Goal: Task Accomplishment & Management: Manage account settings

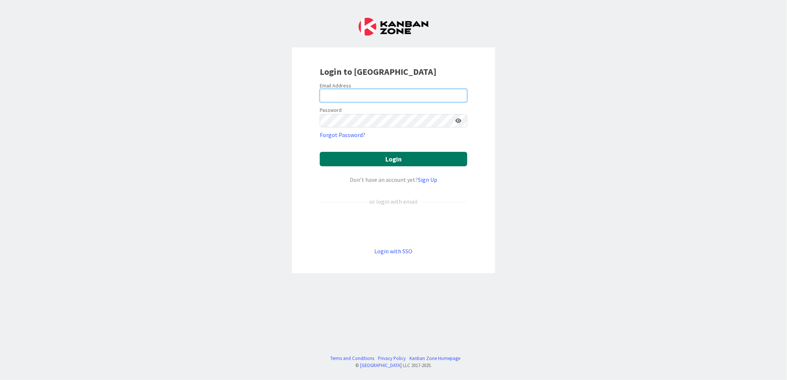
type input "[PERSON_NAME][EMAIL_ADDRESS][PERSON_NAME][DOMAIN_NAME][US_STATE]"
click at [418, 156] on button "Login" at bounding box center [394, 159] width 148 height 14
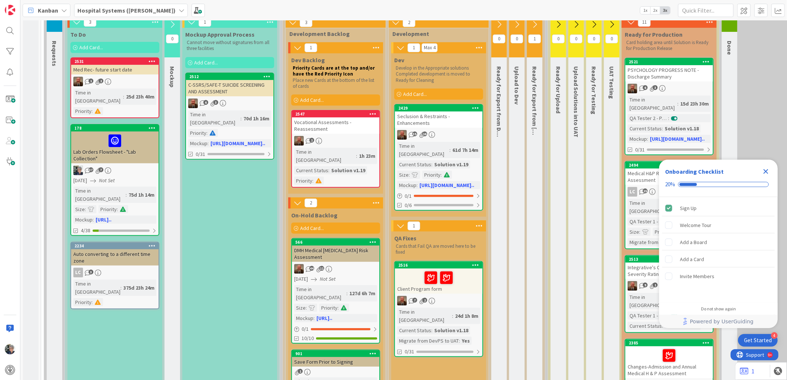
scroll to position [123, 0]
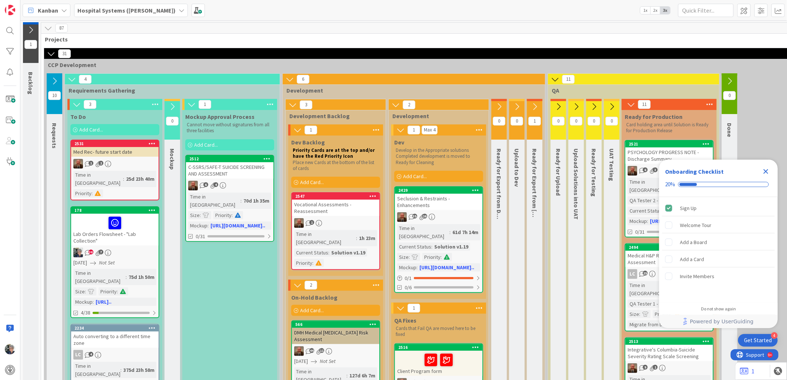
scroll to position [123, 0]
